Goal: Contribute content

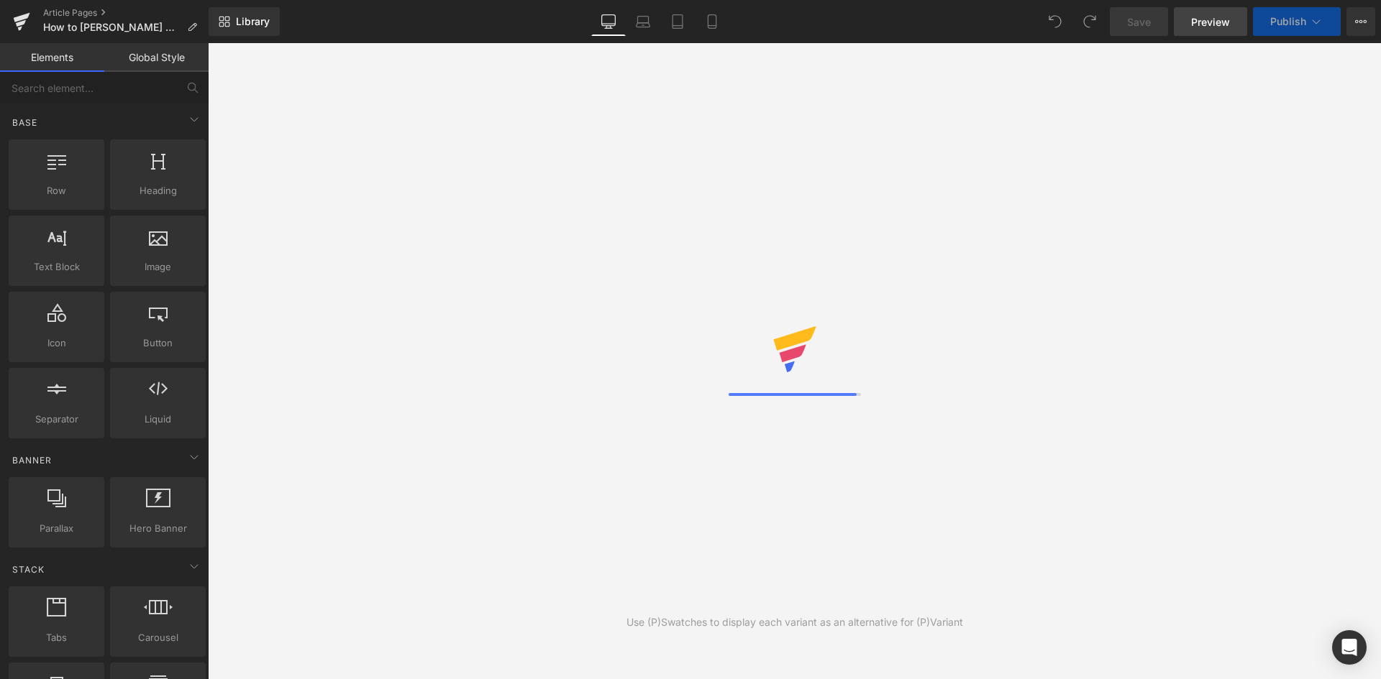
click at [1221, 28] on span "Preview" at bounding box center [1210, 21] width 39 height 15
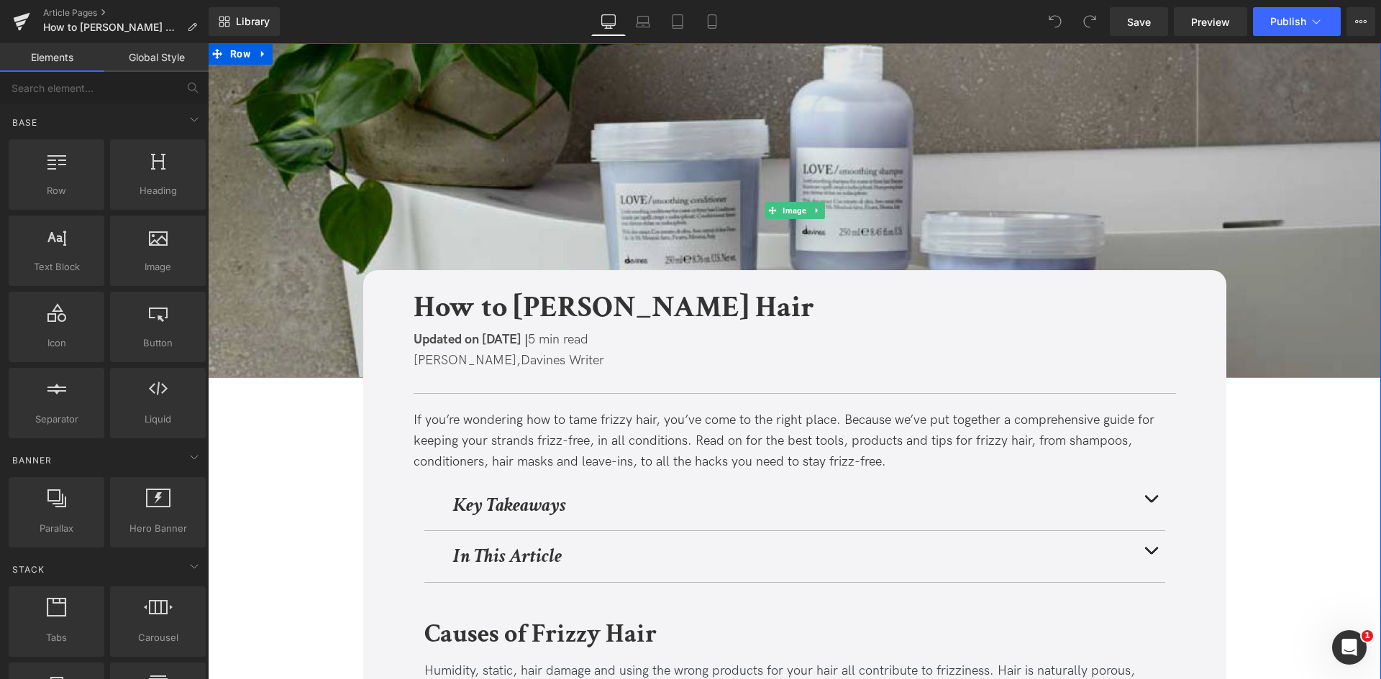
click at [398, 191] on img at bounding box center [794, 210] width 1173 height 335
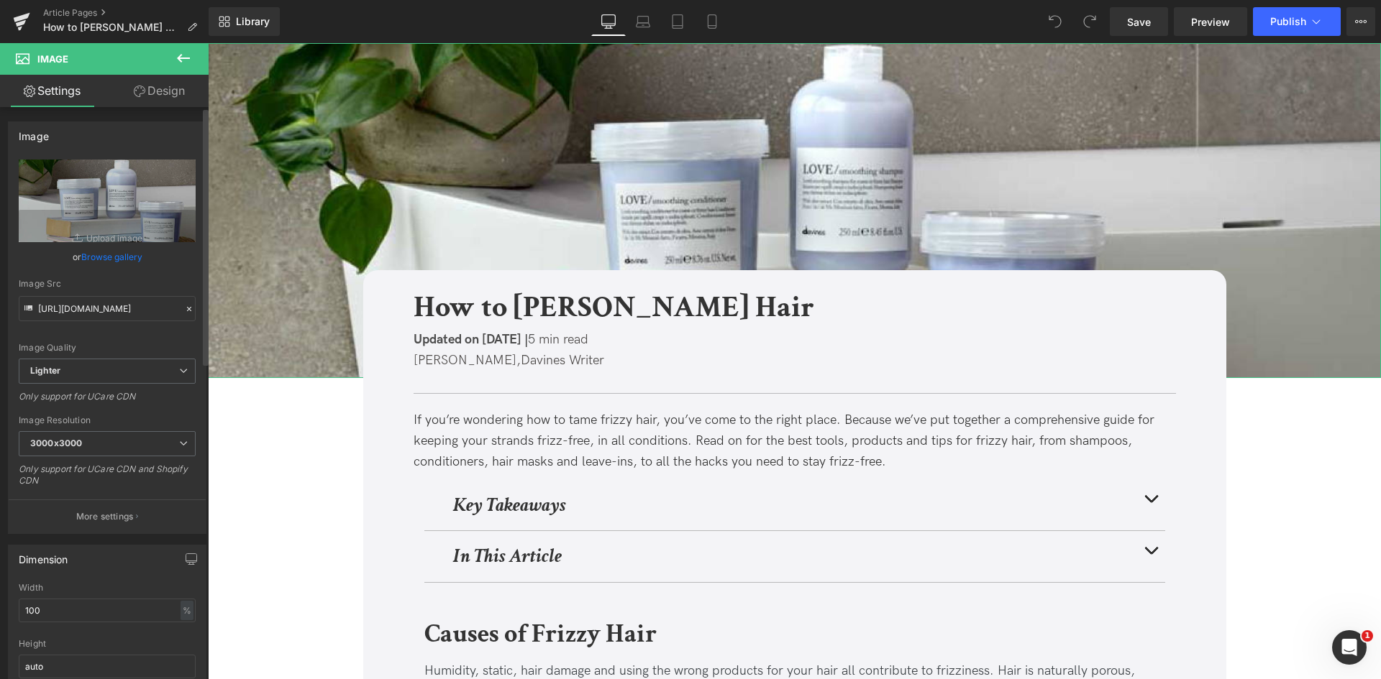
click at [81, 253] on link "Browse gallery" at bounding box center [111, 256] width 61 height 25
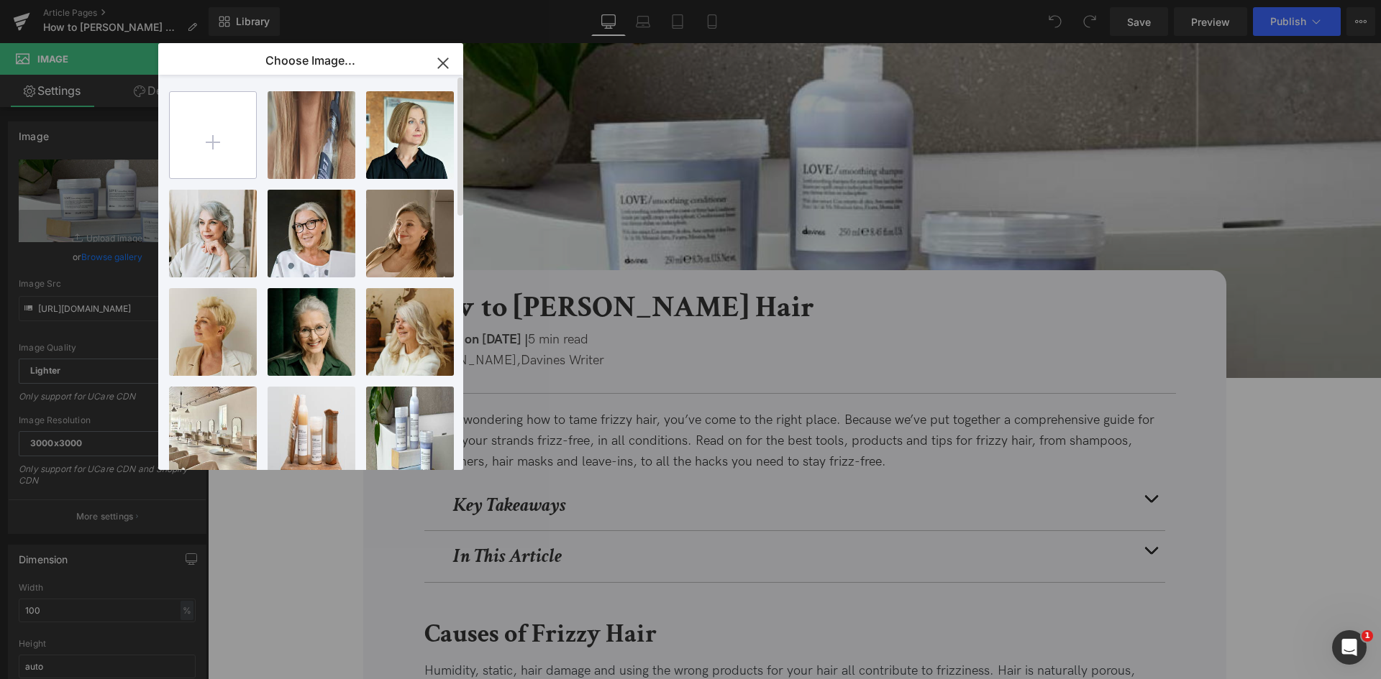
click at [178, 152] on input "file" at bounding box center [213, 135] width 86 height 86
type input "C:\fakepath\fwfew.jpg"
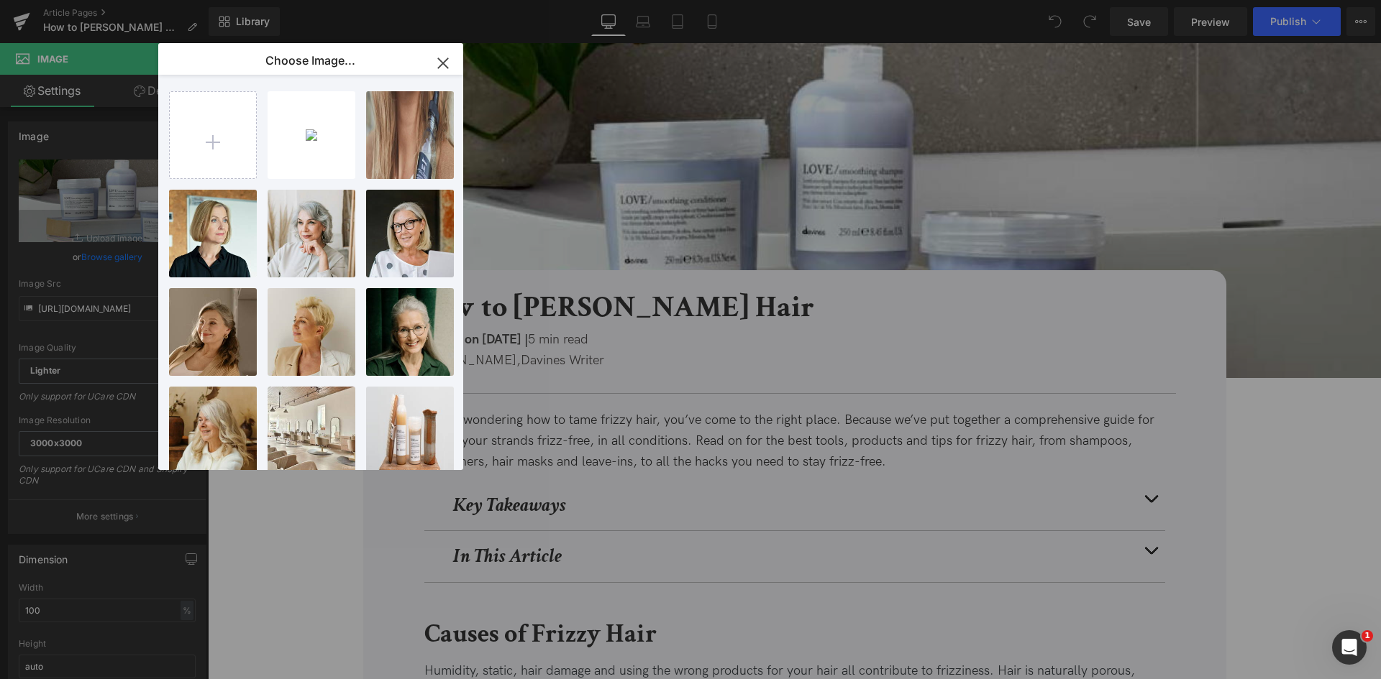
click at [113, 0] on div "You are previewing how the will restyle your page. You can not edit Elements in…" at bounding box center [690, 0] width 1381 height 0
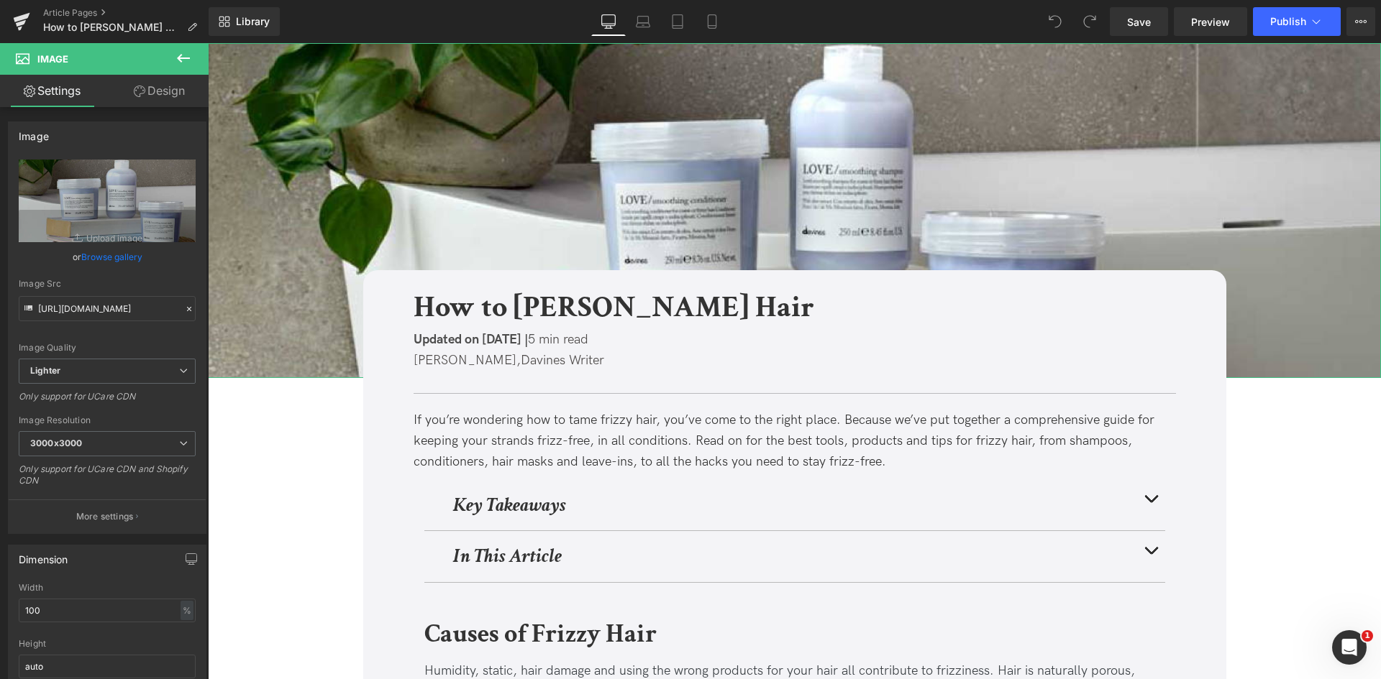
click at [113, 258] on link "Browse gallery" at bounding box center [111, 256] width 61 height 25
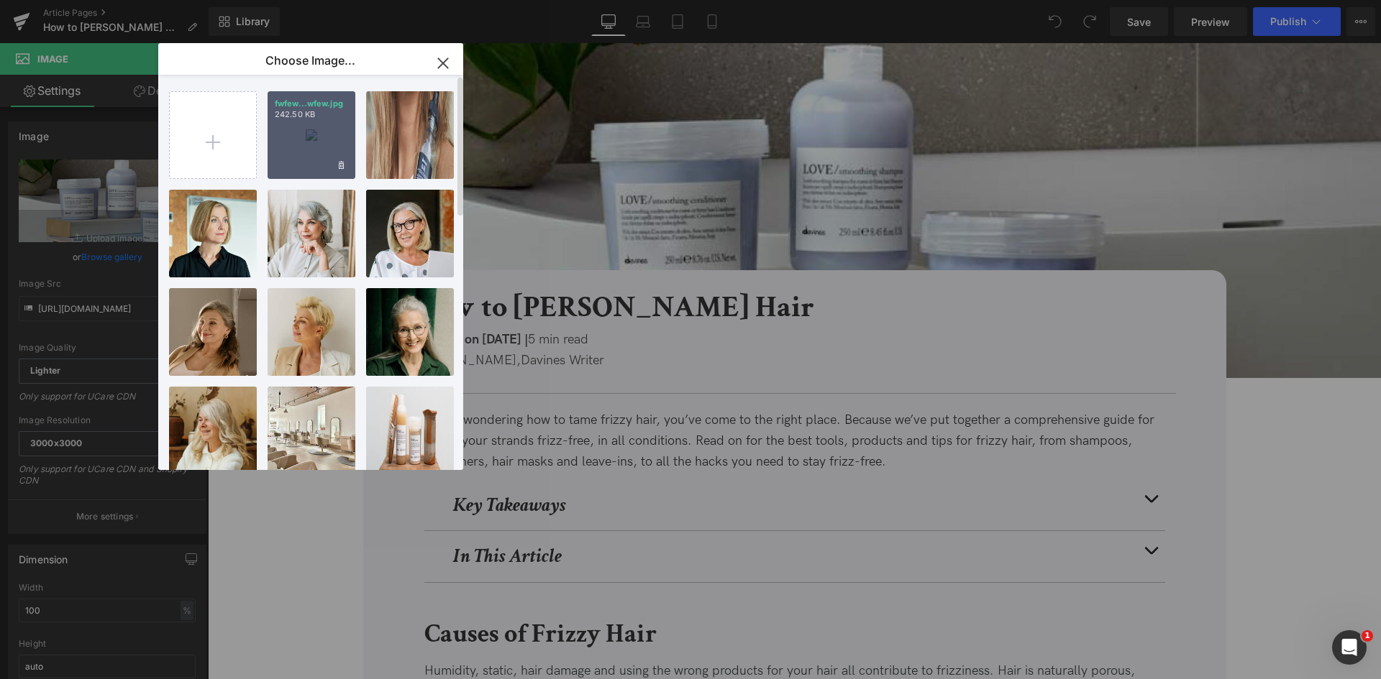
click at [284, 142] on div "fwfew...wfew.jpg 242.50 KB" at bounding box center [311, 135] width 88 height 88
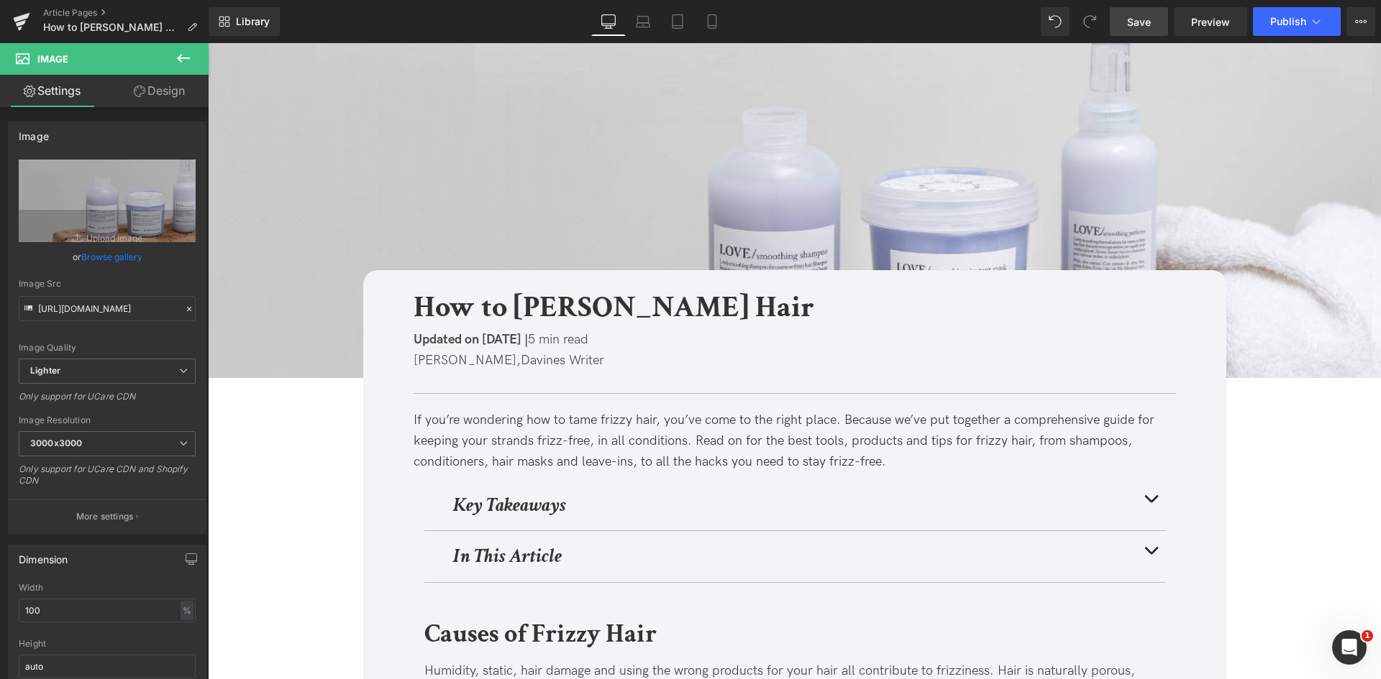
click at [1135, 9] on link "Save" at bounding box center [1138, 21] width 58 height 29
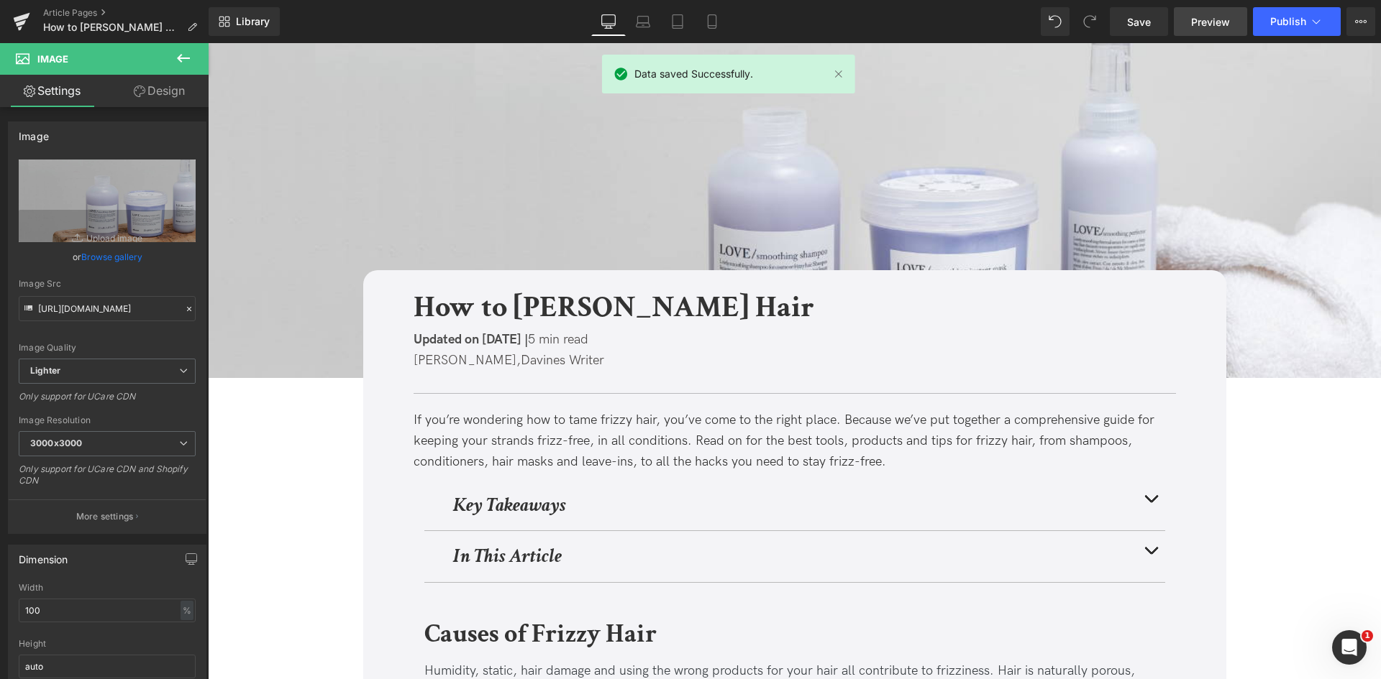
click at [1189, 14] on link "Preview" at bounding box center [1209, 21] width 73 height 29
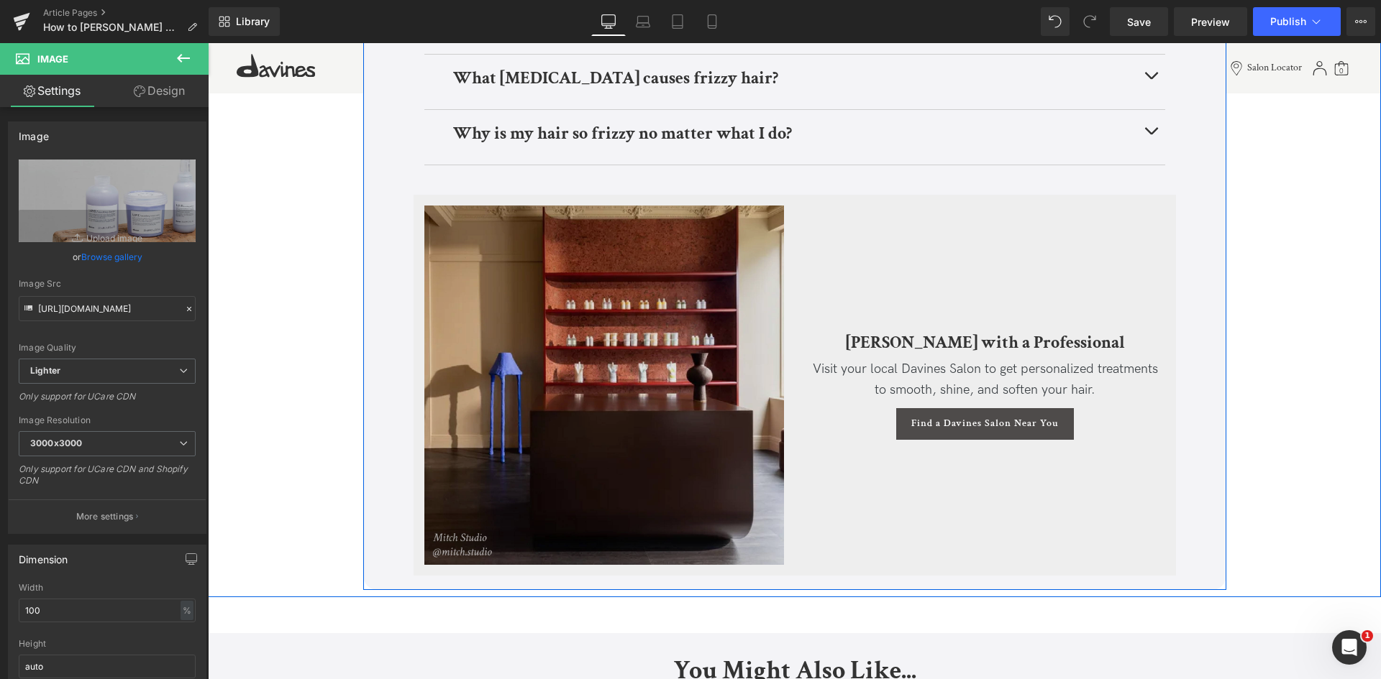
scroll to position [4455, 0]
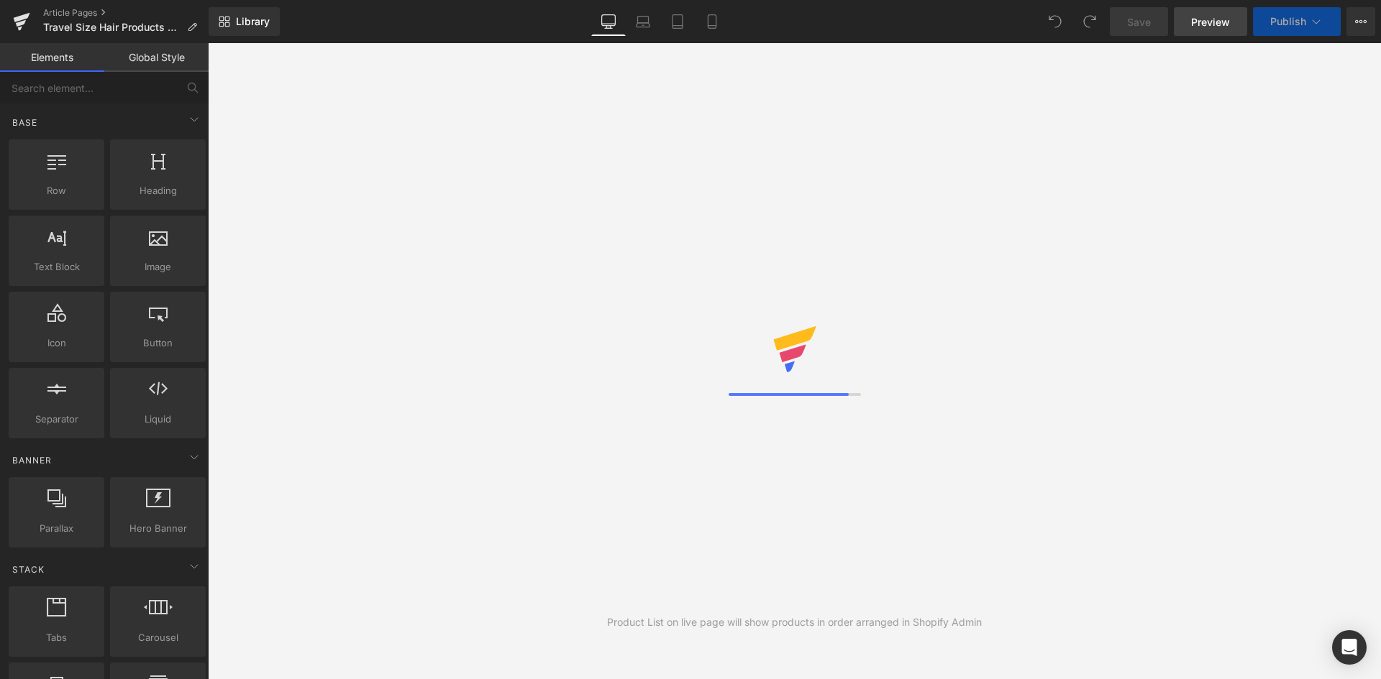
click at [1199, 26] on span "Preview" at bounding box center [1210, 21] width 39 height 15
click at [1190, 14] on link "Preview" at bounding box center [1209, 21] width 73 height 29
